Goal: Task Accomplishment & Management: Complete application form

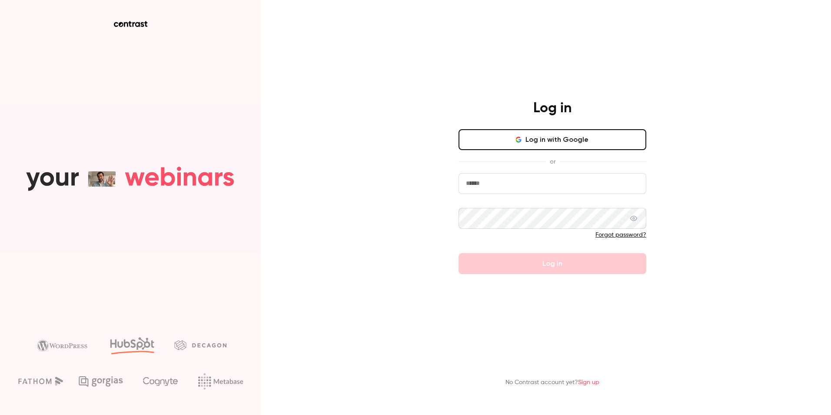
click at [597, 379] on link "Sign up" at bounding box center [588, 382] width 21 height 6
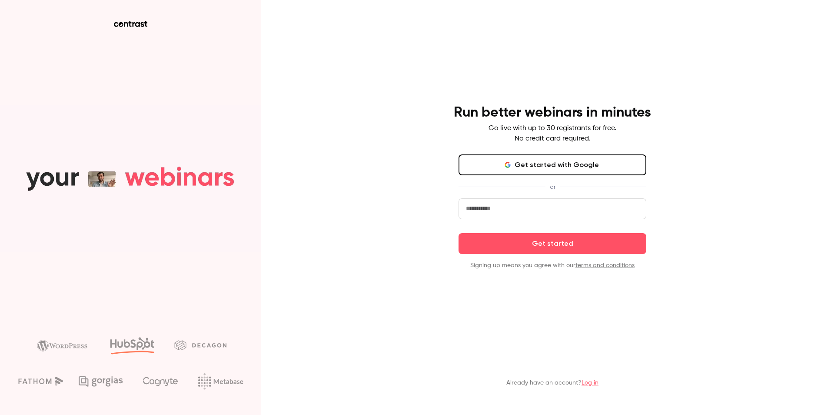
click at [501, 213] on input "email" at bounding box center [553, 208] width 188 height 21
type input "**********"
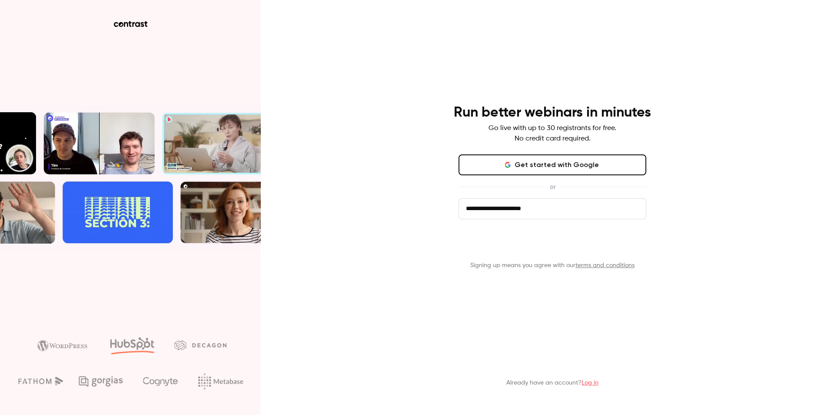
click at [536, 244] on button "Get started" at bounding box center [553, 243] width 188 height 21
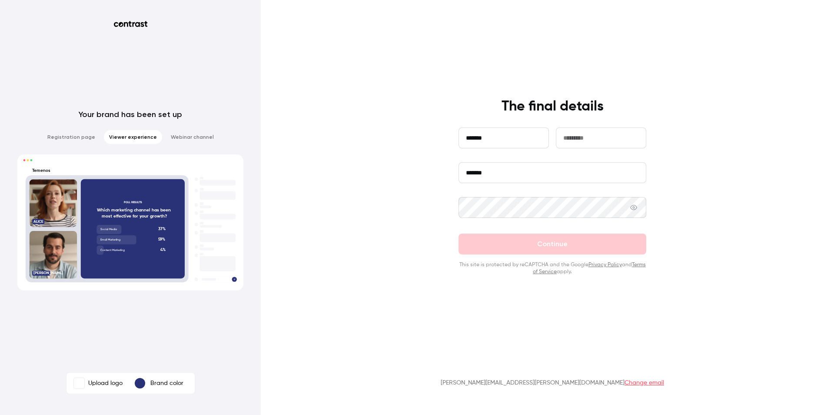
type input "*******"
click at [635, 131] on input "text" at bounding box center [601, 137] width 90 height 21
type input "*****"
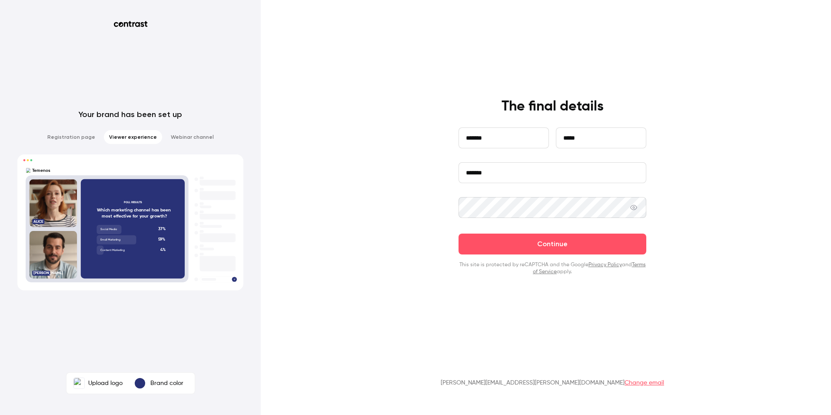
click at [637, 209] on icon at bounding box center [633, 207] width 7 height 5
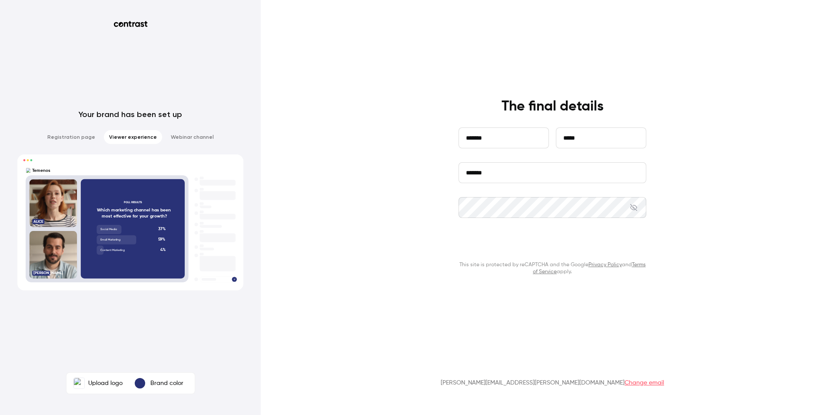
click at [617, 248] on button "Continue" at bounding box center [553, 243] width 188 height 21
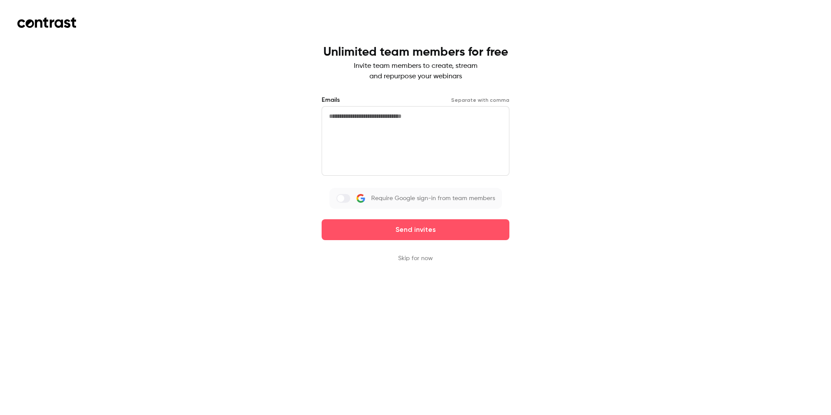
click at [452, 117] on textarea at bounding box center [416, 141] width 188 height 70
click at [418, 252] on div "Unlimited team members for free Invite team members to create, stream and repur…" at bounding box center [416, 153] width 188 height 217
click at [416, 257] on button "Skip for now" at bounding box center [415, 258] width 35 height 9
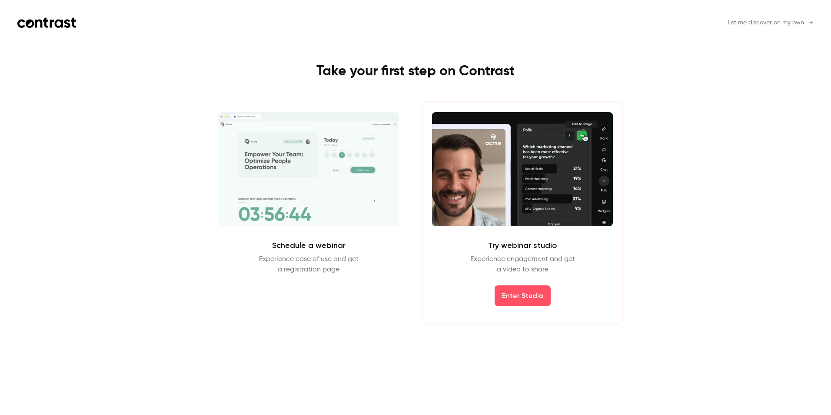
click at [753, 22] on span "Let me discover on my own" at bounding box center [766, 22] width 77 height 9
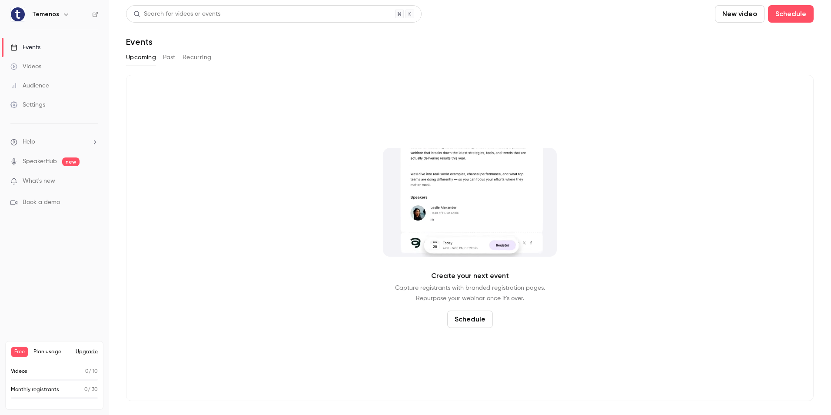
click at [43, 61] on link "Videos" at bounding box center [54, 66] width 109 height 19
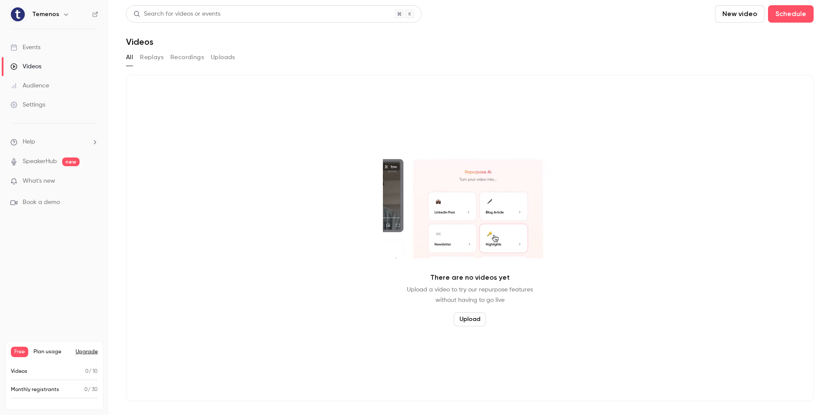
click at [163, 59] on button "Replays" at bounding box center [151, 57] width 23 height 14
click at [185, 58] on button "Recordings" at bounding box center [186, 57] width 33 height 14
click at [33, 184] on span "What's new" at bounding box center [39, 181] width 33 height 9
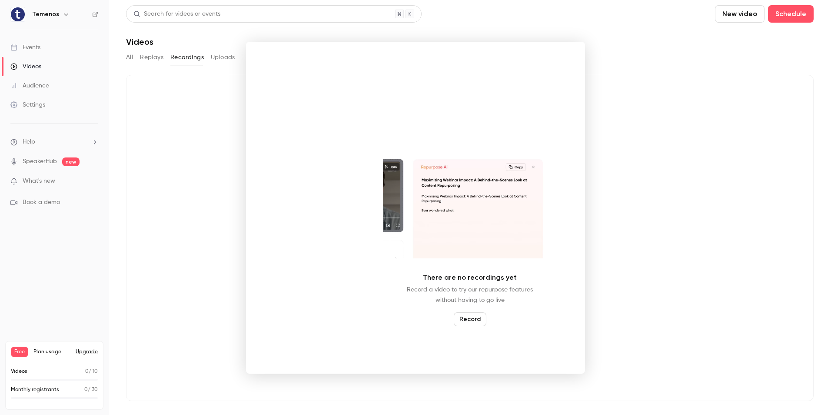
click at [163, 190] on div at bounding box center [415, 207] width 831 height 415
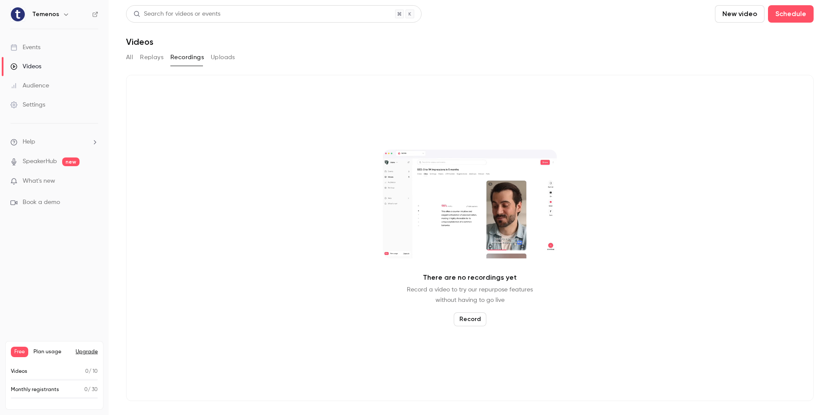
click at [64, 13] on icon "button" at bounding box center [66, 14] width 7 height 7
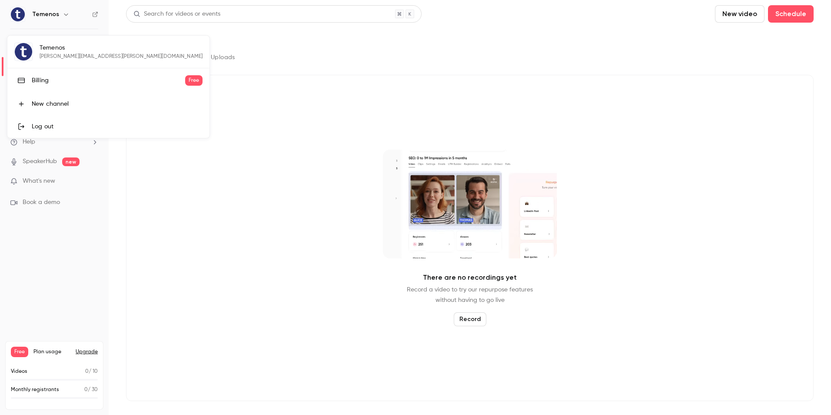
click at [289, 166] on div at bounding box center [415, 207] width 831 height 415
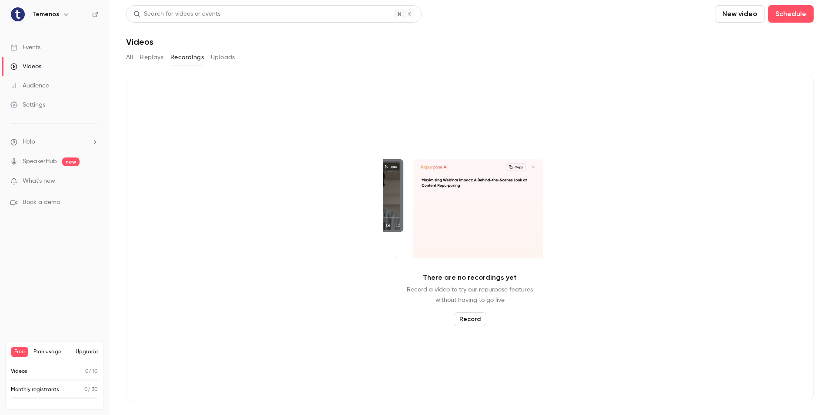
click at [30, 64] on div "Videos" at bounding box center [25, 66] width 31 height 9
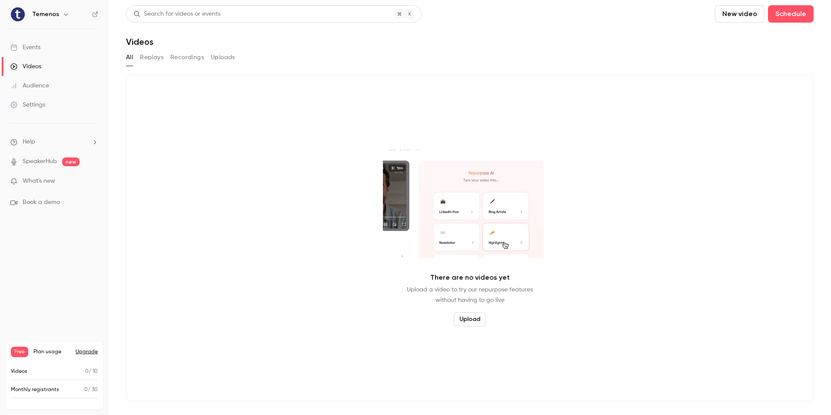
click at [37, 87] on div "Audience" at bounding box center [29, 85] width 39 height 9
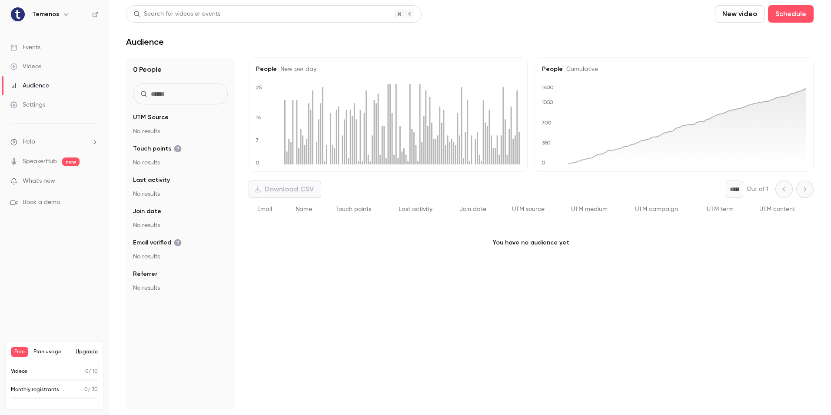
click at [37, 107] on div "Settings" at bounding box center [27, 104] width 35 height 9
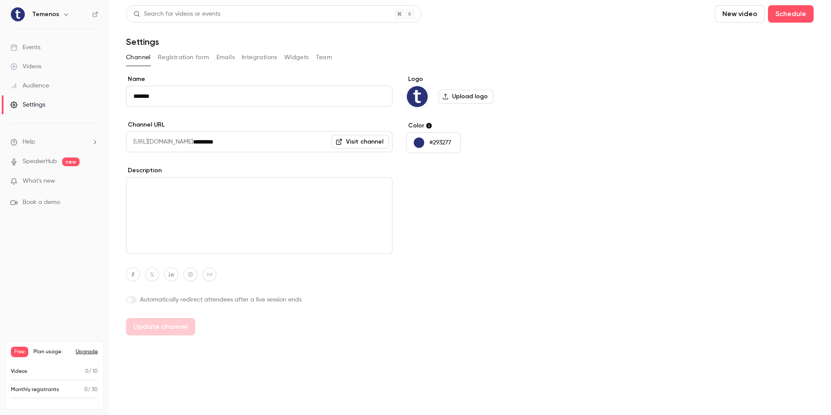
click at [41, 157] on ul "Help SpeakerHub new What's new Book a demo" at bounding box center [54, 171] width 109 height 97
click at [41, 160] on link "SpeakerHub" at bounding box center [40, 161] width 34 height 9
